Goal: Task Accomplishment & Management: Complete application form

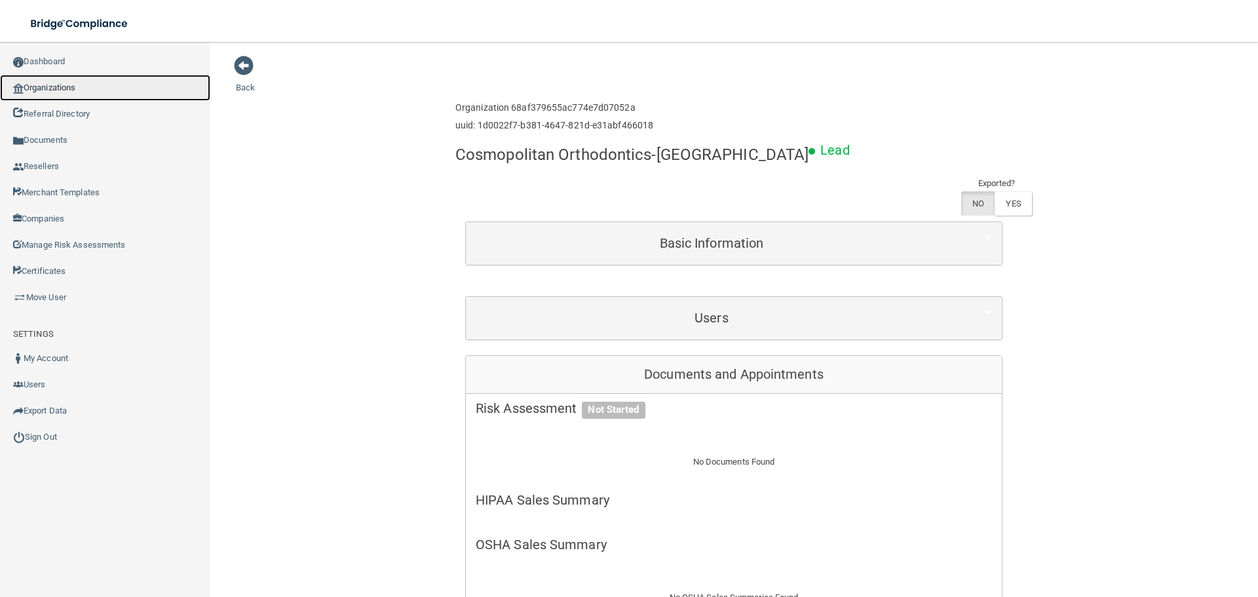
click at [64, 82] on link "Organizations" at bounding box center [105, 88] width 210 height 26
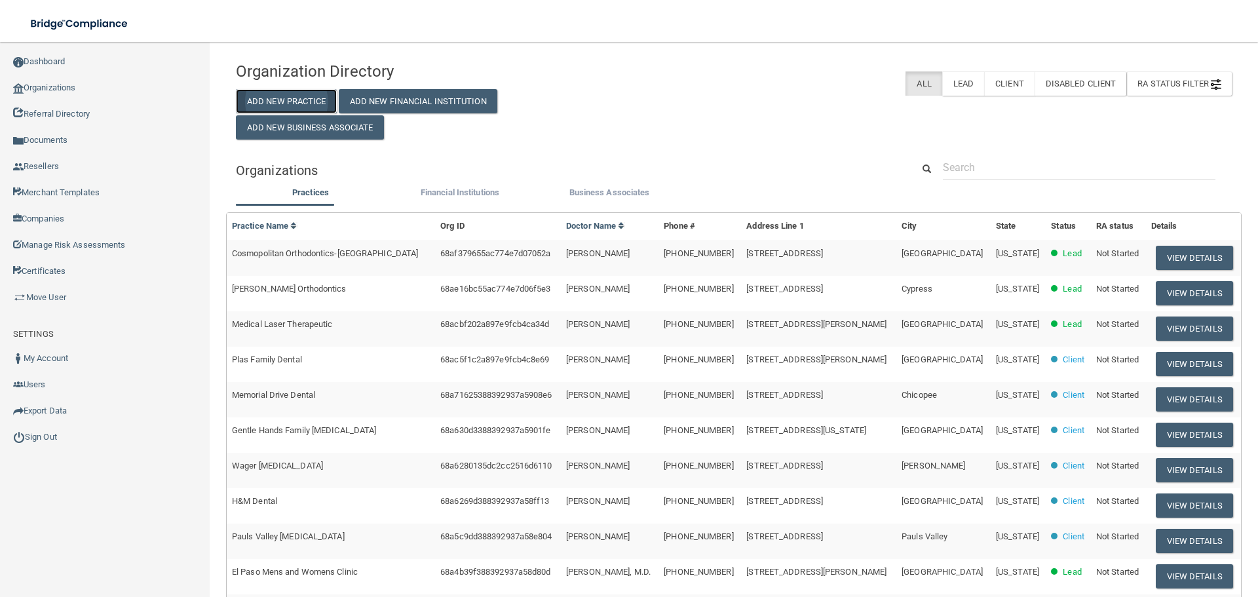
click at [310, 102] on button "Add New Practice" at bounding box center [286, 101] width 101 height 24
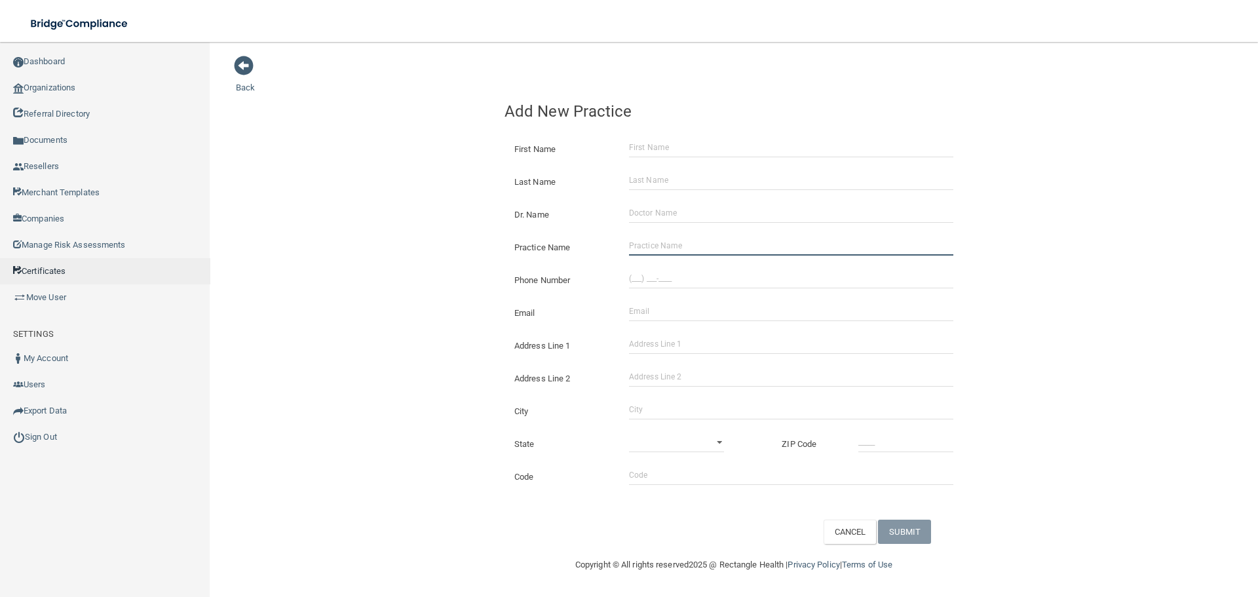
drag, startPoint x: 660, startPoint y: 238, endPoint x: 9, endPoint y: 259, distance: 651.4
click at [660, 238] on input "Practice Name" at bounding box center [791, 246] width 324 height 20
paste input "[PERSON_NAME] PhD"
type input "[PERSON_NAME] PhD"
click at [681, 275] on input "(___) ___-____" at bounding box center [791, 279] width 324 height 20
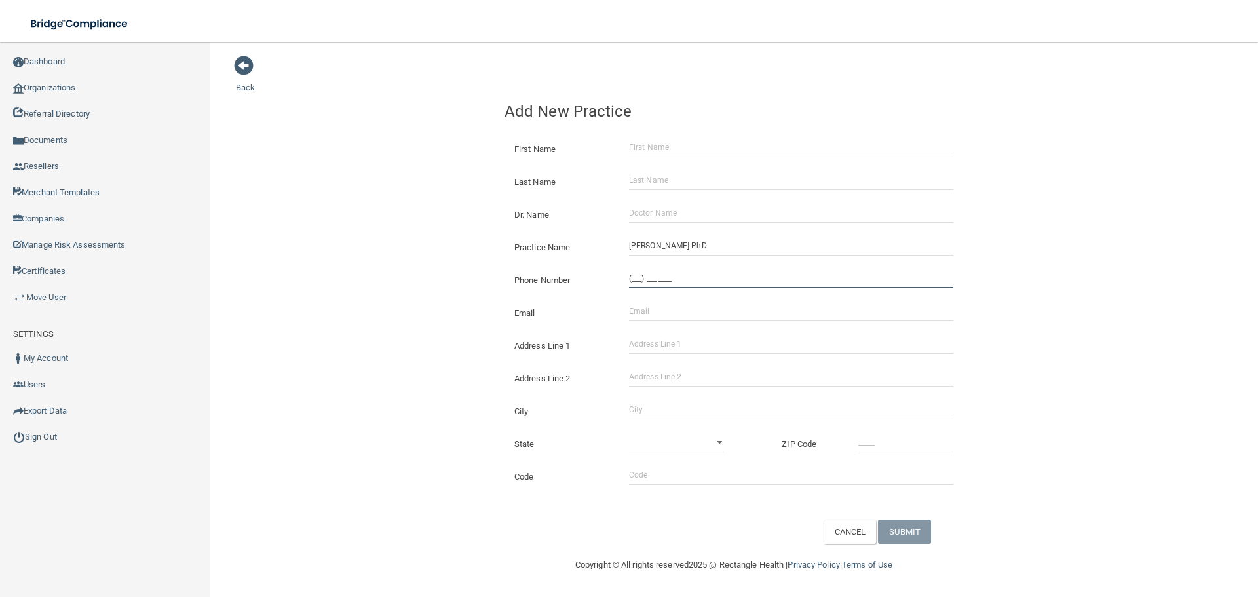
paste input "413) 418-7691"
type input "[PHONE_NUMBER]"
drag, startPoint x: 396, startPoint y: 273, endPoint x: 269, endPoint y: 286, distance: 127.0
click at [396, 273] on div "Back Add New Practice First Name Last Name Dr. Name Practice Name [PERSON_NAME]…" at bounding box center [734, 299] width 996 height 489
click at [681, 350] on input "Address Line 1" at bounding box center [791, 344] width 324 height 20
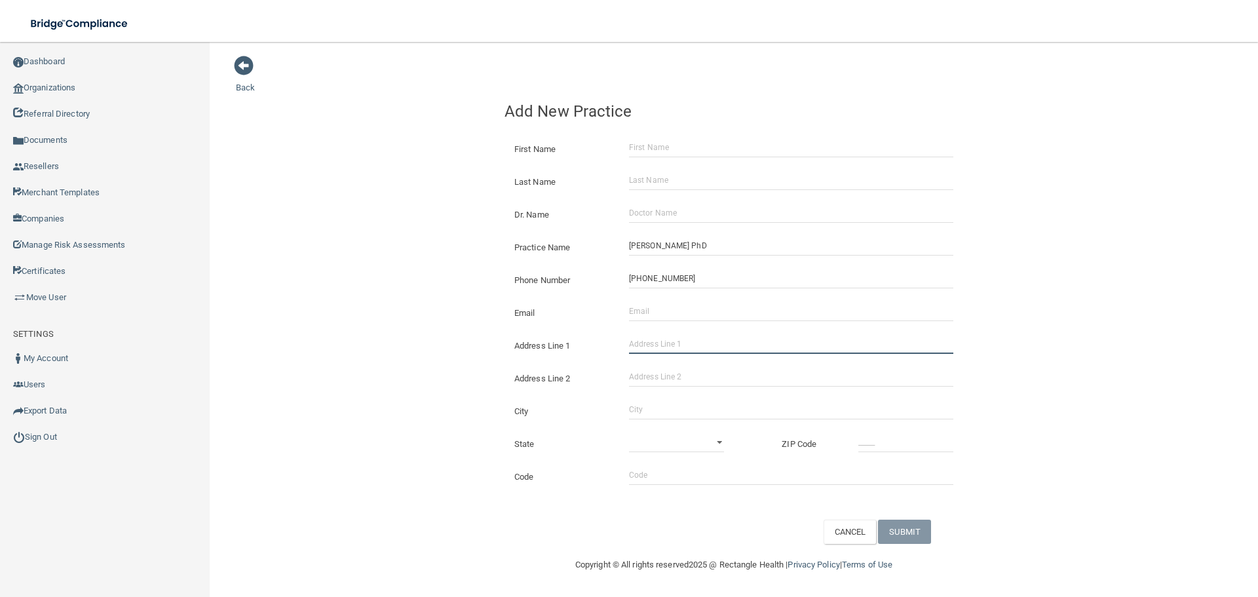
paste input "[STREET_ADDRESS]"
type input "[STREET_ADDRESS]"
click at [660, 407] on input "City" at bounding box center [791, 410] width 324 height 20
type input "Suffield"
click at [690, 457] on div "Code" at bounding box center [734, 471] width 478 height 33
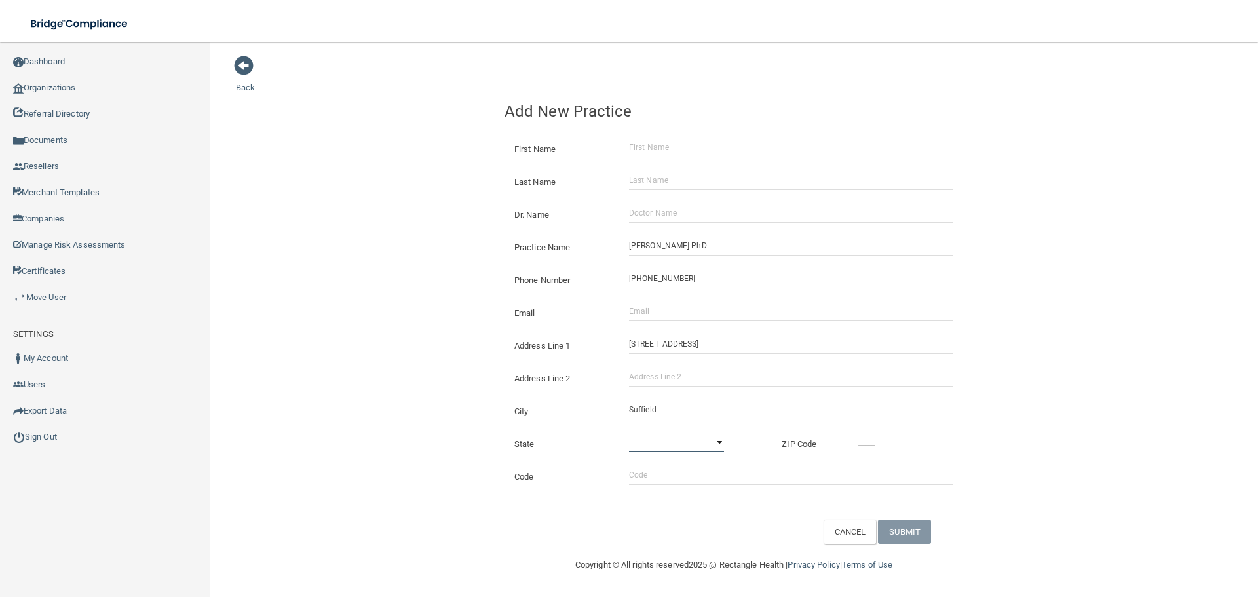
click at [686, 444] on select "[US_STATE] [US_STATE] [US_STATE] [US_STATE] [US_STATE] [US_STATE] [US_STATE] [U…" at bounding box center [676, 442] width 95 height 20
select select "6"
click at [629, 432] on select "[US_STATE] [US_STATE] [US_STATE] [US_STATE] [US_STATE] [US_STATE] [US_STATE] [U…" at bounding box center [676, 442] width 95 height 20
click at [925, 447] on input "_____" at bounding box center [905, 442] width 95 height 20
type input "06078"
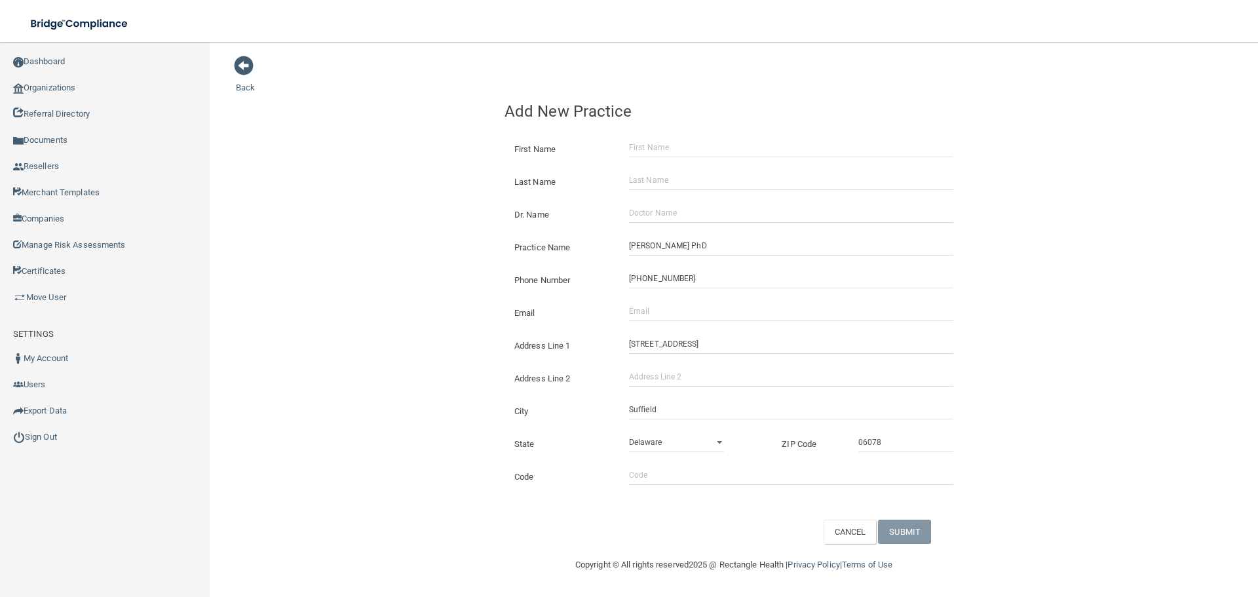
click at [369, 350] on div "Back Add New Practice First Name Last Name Dr. Name Practice Name [PERSON_NAME]…" at bounding box center [734, 299] width 996 height 489
click at [656, 324] on div "Address Line [GEOGRAPHIC_DATA][STREET_ADDRESS]" at bounding box center [734, 340] width 478 height 33
click at [656, 316] on input "Email" at bounding box center [791, 311] width 324 height 20
paste input "[EMAIL_ADDRESS][DOMAIN_NAME]"
type input "[EMAIL_ADDRESS][DOMAIN_NAME]"
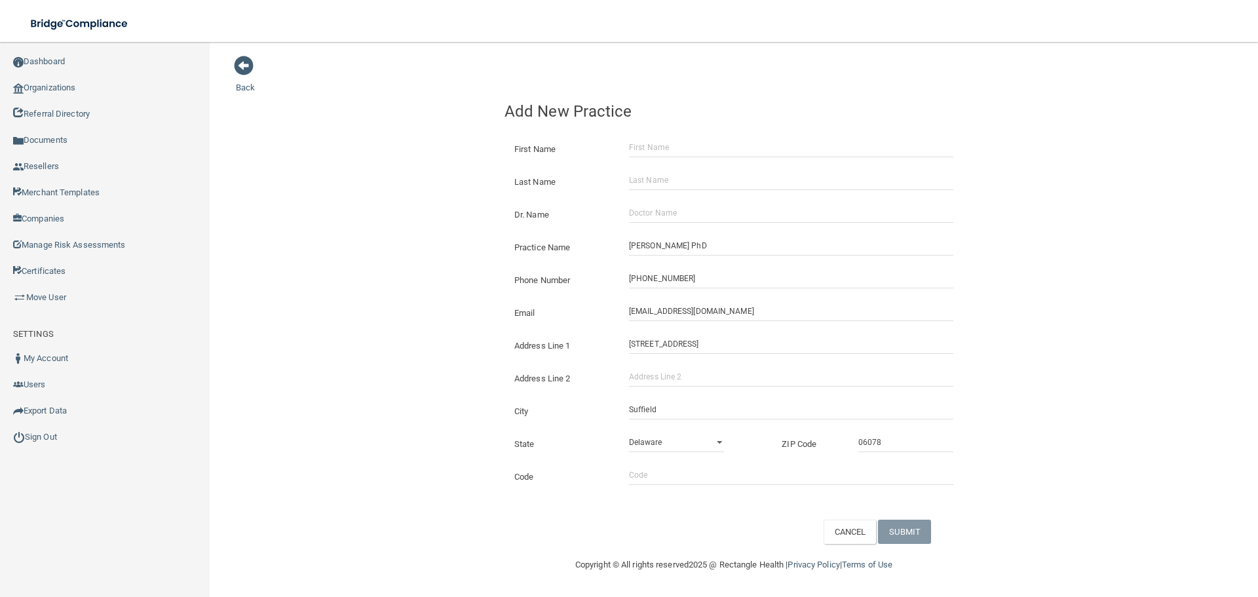
click at [358, 305] on div "Back Add New Practice First Name Last Name Dr. Name Practice Name [PERSON_NAME]…" at bounding box center [734, 299] width 996 height 489
click at [642, 208] on input "Dr. Name" at bounding box center [791, 213] width 324 height 20
paste input "[PERSON_NAME]"
type input "[PERSON_NAME]"
click at [658, 150] on input "First Name" at bounding box center [791, 148] width 324 height 20
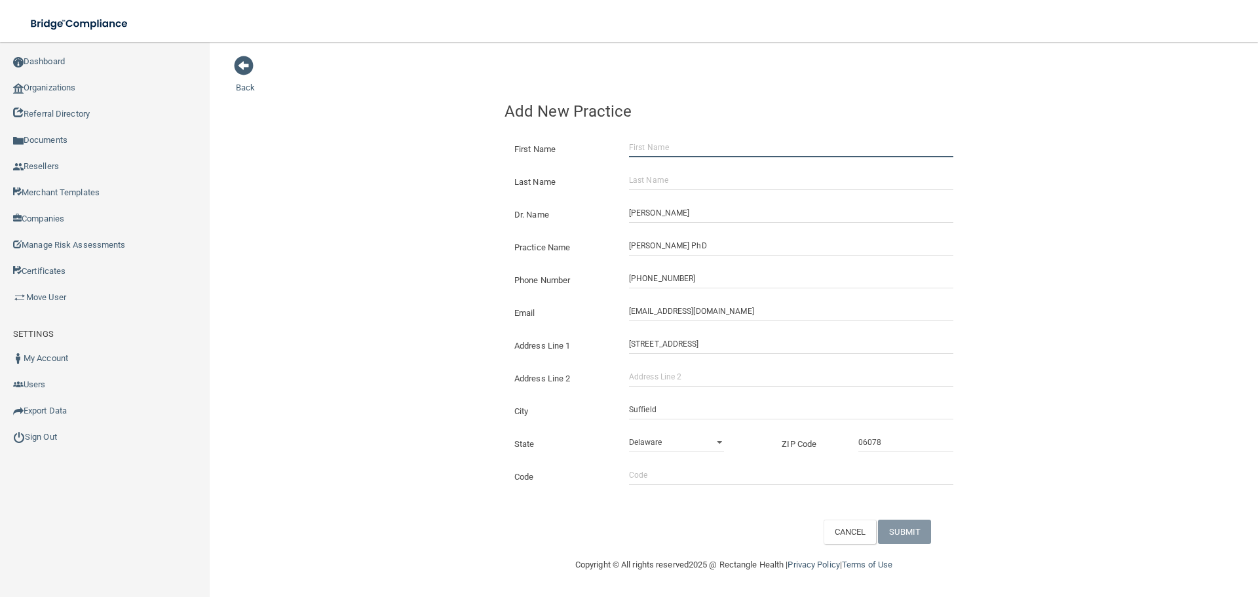
paste input "[PERSON_NAME]"
click at [671, 149] on input "[PERSON_NAME]" at bounding box center [791, 148] width 324 height 20
type input "[PERSON_NAME]"
click at [665, 181] on input "Last Name" at bounding box center [791, 180] width 324 height 20
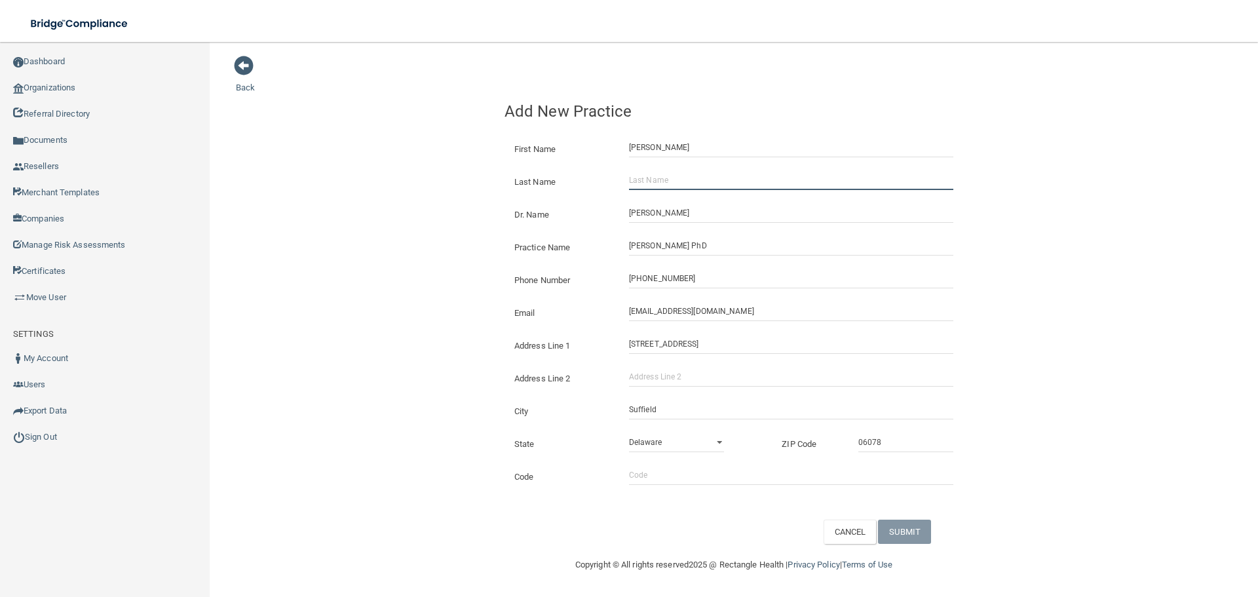
paste input "[PERSON_NAME]"
type input "[PERSON_NAME]"
click at [646, 212] on input "[PERSON_NAME]" at bounding box center [791, 213] width 324 height 20
click at [670, 178] on input "[PERSON_NAME]" at bounding box center [791, 180] width 324 height 20
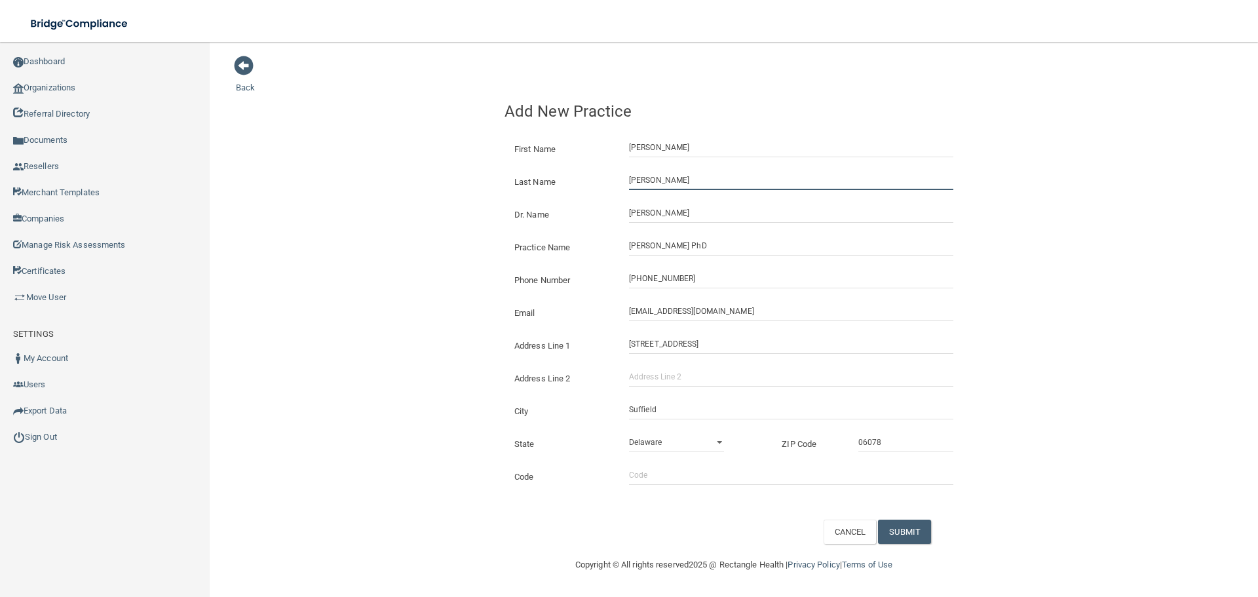
click at [670, 178] on input "[PERSON_NAME]" at bounding box center [791, 180] width 324 height 20
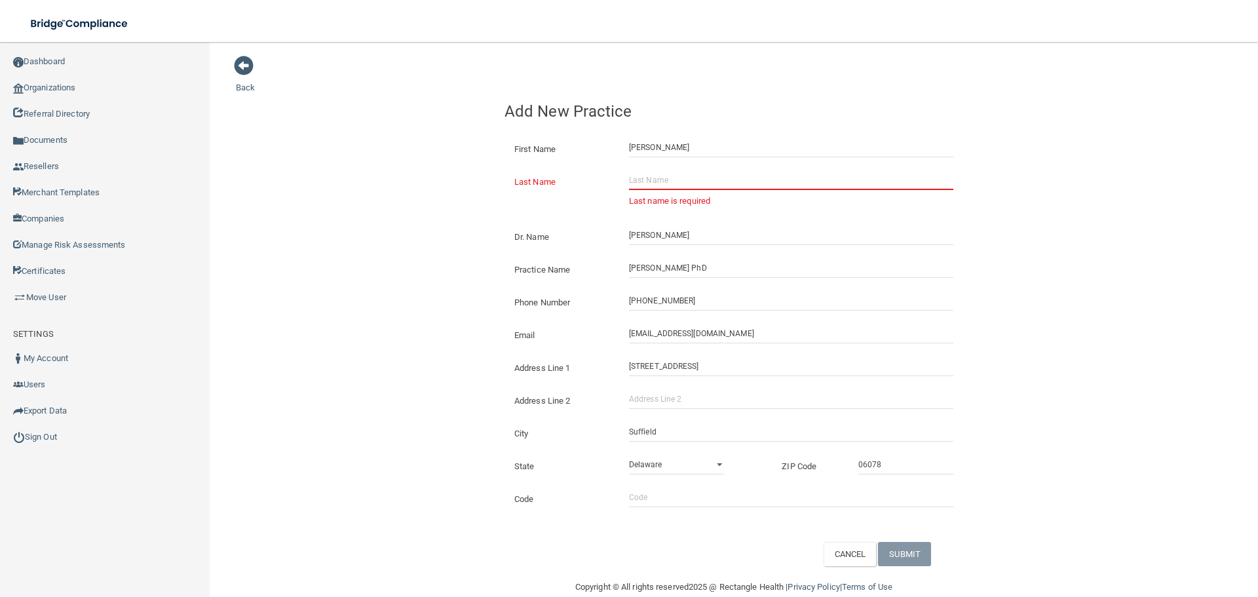
paste input "[PERSON_NAME]"
type input "[PERSON_NAME]"
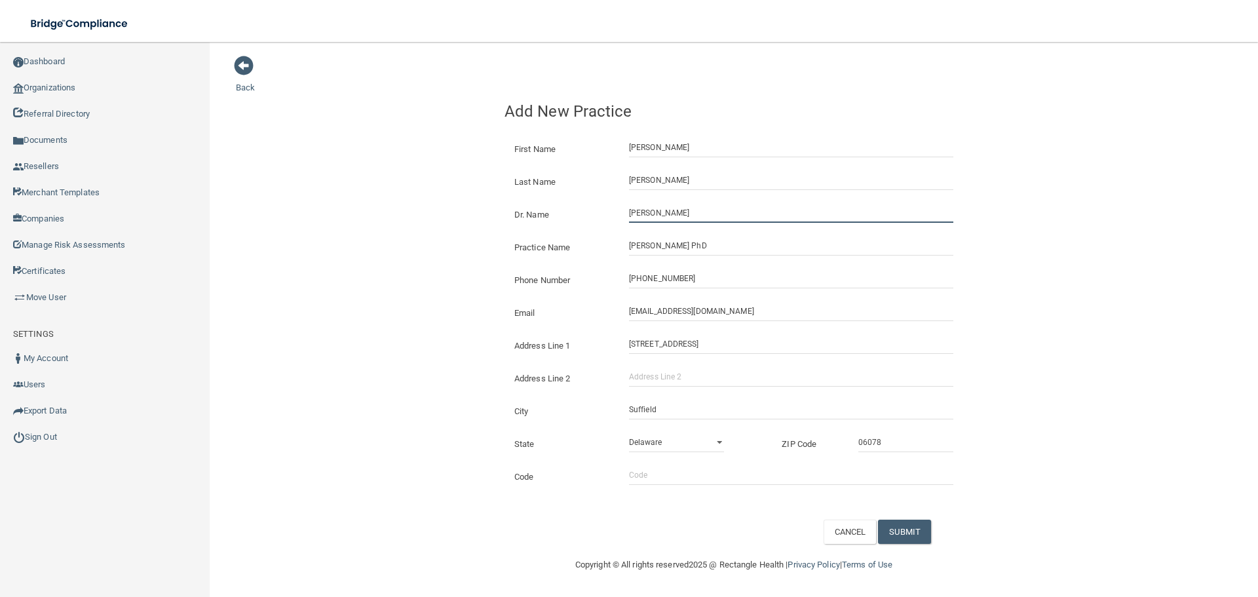
click at [658, 215] on input "[PERSON_NAME]" at bounding box center [791, 213] width 324 height 20
paste input "e"
type input "[PERSON_NAME]"
click at [905, 536] on button "SUBMIT" at bounding box center [904, 531] width 53 height 24
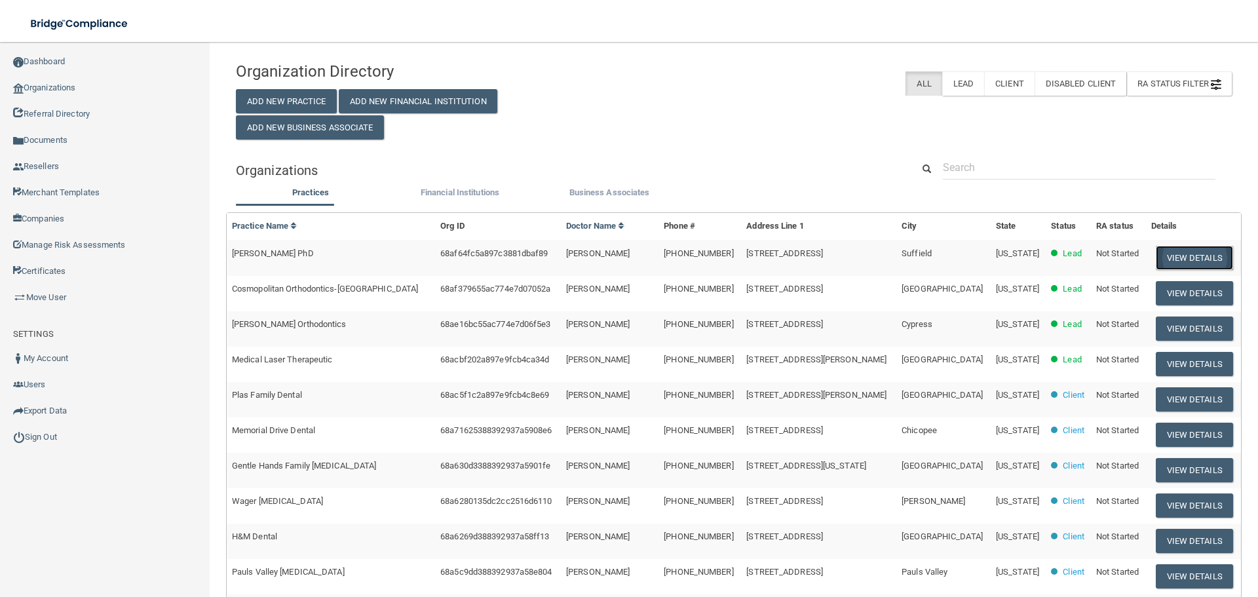
click at [1170, 256] on button "View Details" at bounding box center [1193, 258] width 77 height 24
